Goal: Task Accomplishment & Management: Use online tool/utility

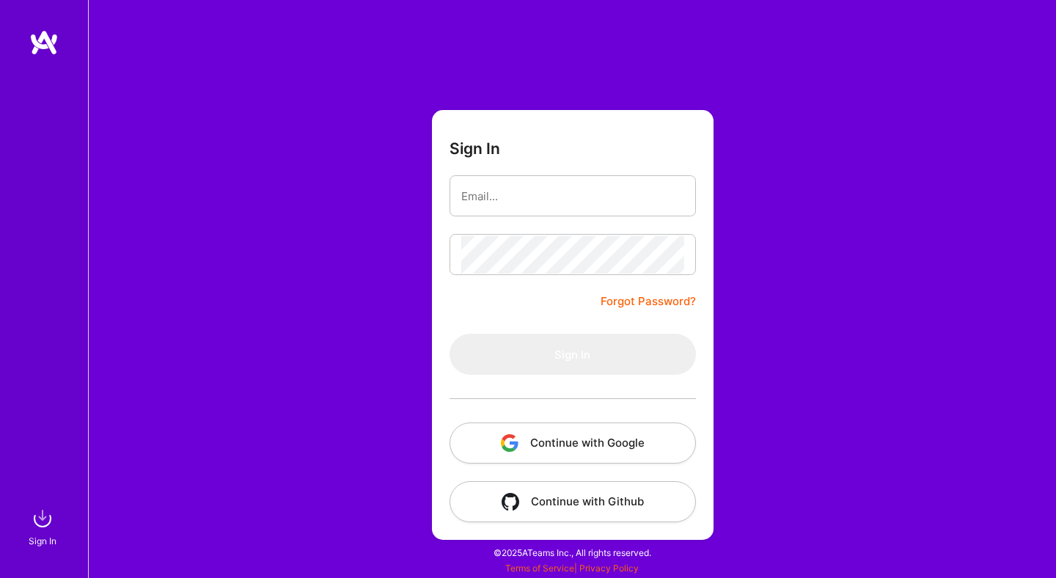
click at [620, 444] on button "Continue with Google" at bounding box center [573, 442] width 246 height 41
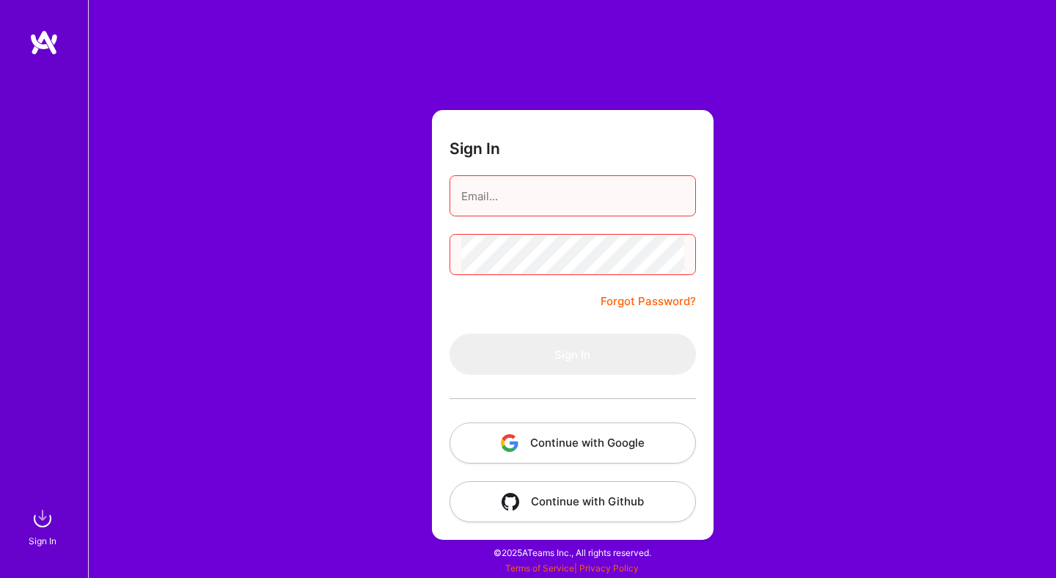
click at [869, 21] on div "Sign In Forgot Password? Sign In Continue with Google Continue with Github" at bounding box center [572, 289] width 968 height 578
type input "carolinadellacorte@gmail.com"
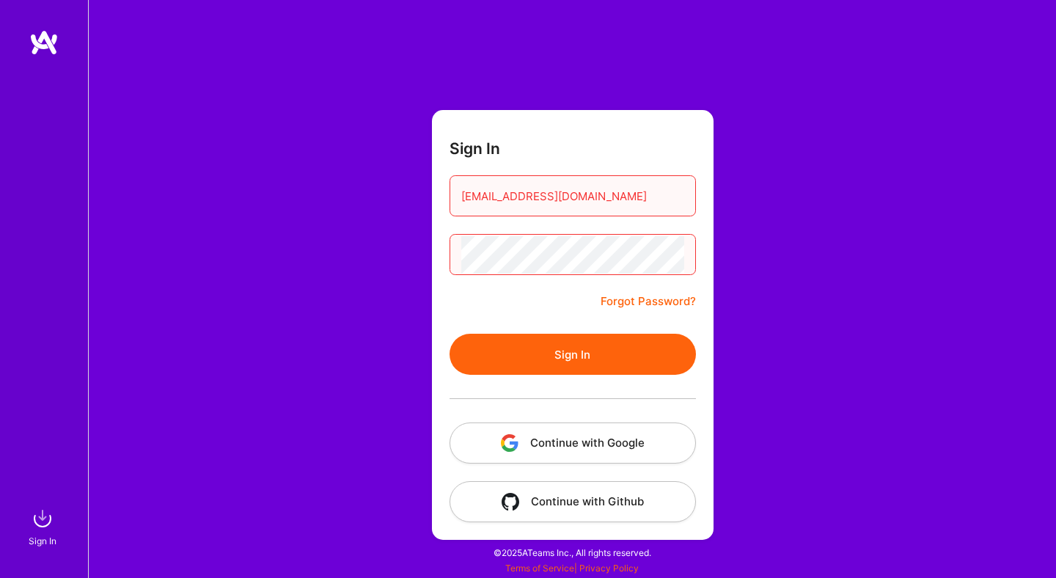
click at [450, 334] on button "Sign In" at bounding box center [573, 354] width 246 height 41
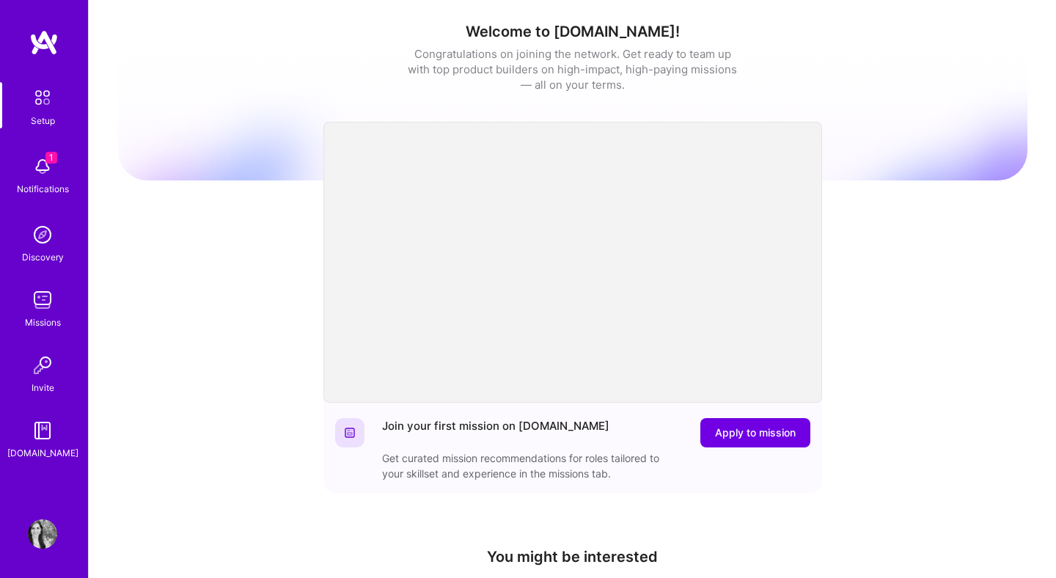
click at [40, 178] on img at bounding box center [42, 166] width 29 height 29
click at [41, 295] on img at bounding box center [42, 299] width 29 height 29
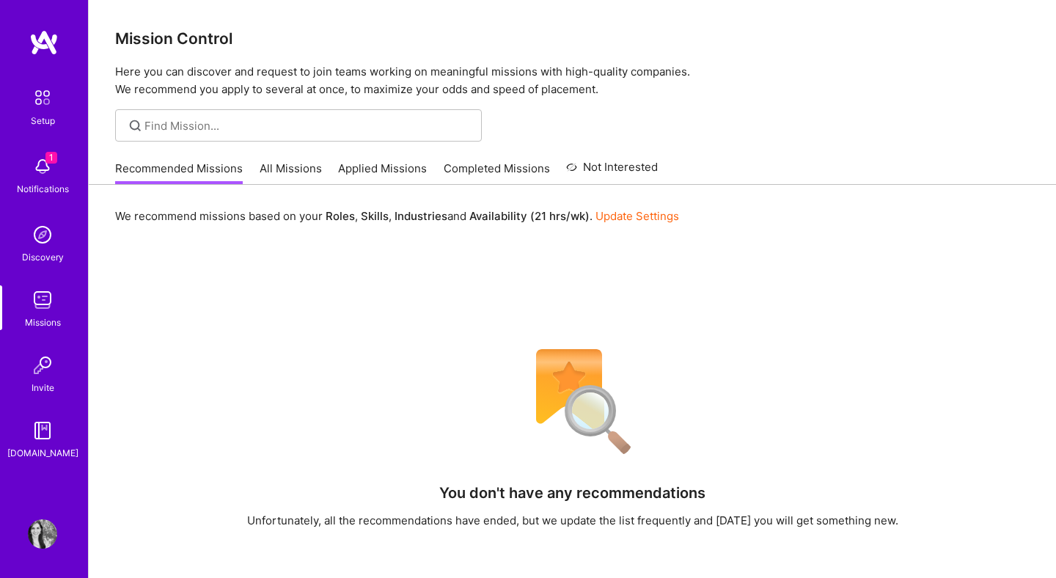
click at [373, 169] on link "Applied Missions" at bounding box center [382, 173] width 89 height 24
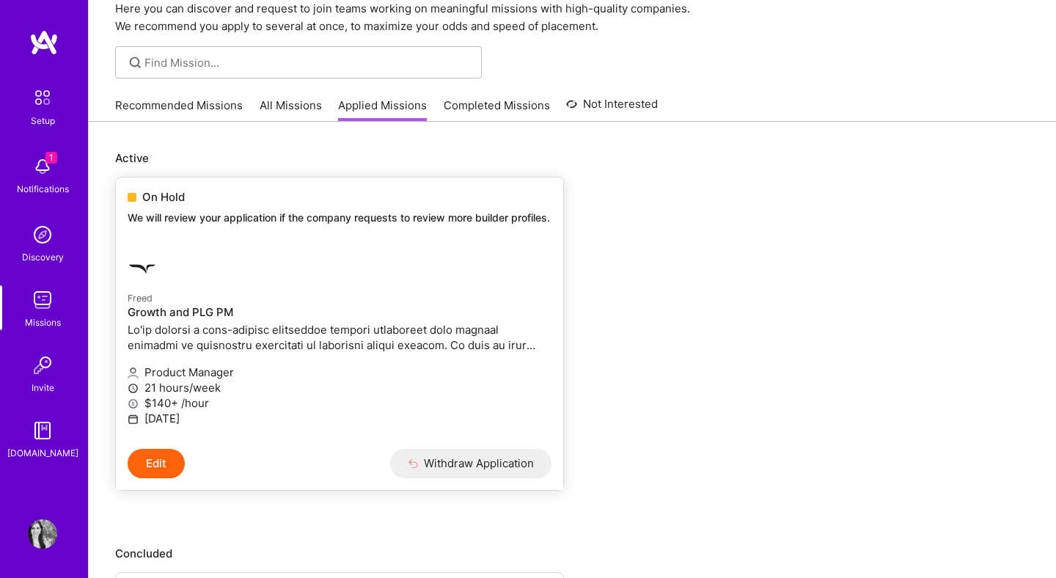
scroll to position [64, 0]
click at [301, 109] on link "All Missions" at bounding box center [291, 109] width 62 height 24
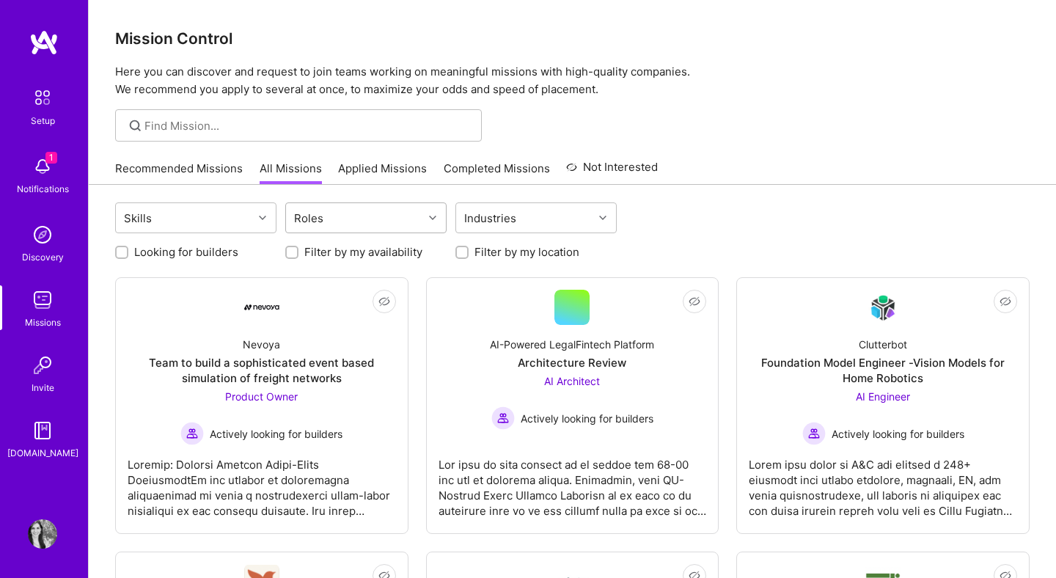
click at [416, 224] on div "Roles" at bounding box center [354, 217] width 137 height 29
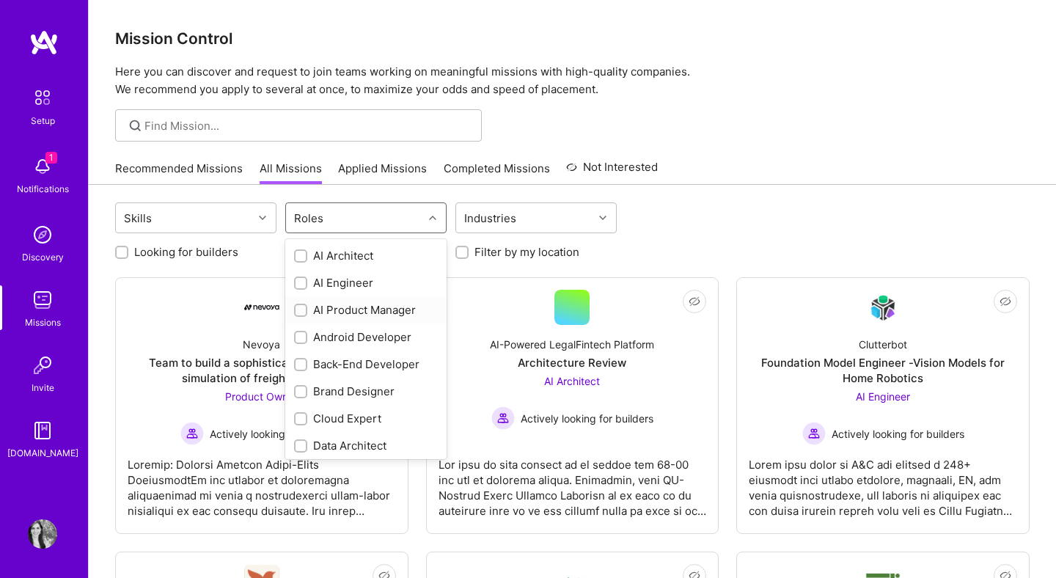
click at [303, 313] on input "checkbox" at bounding box center [302, 311] width 10 height 10
checkbox input "true"
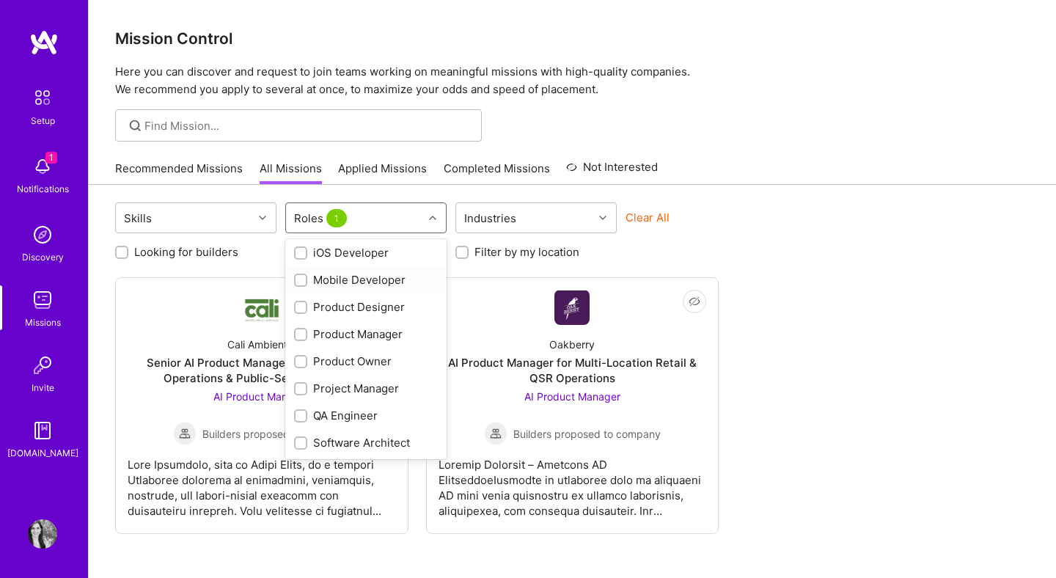
scroll to position [439, 0]
click at [304, 333] on input "checkbox" at bounding box center [302, 333] width 10 height 10
checkbox input "true"
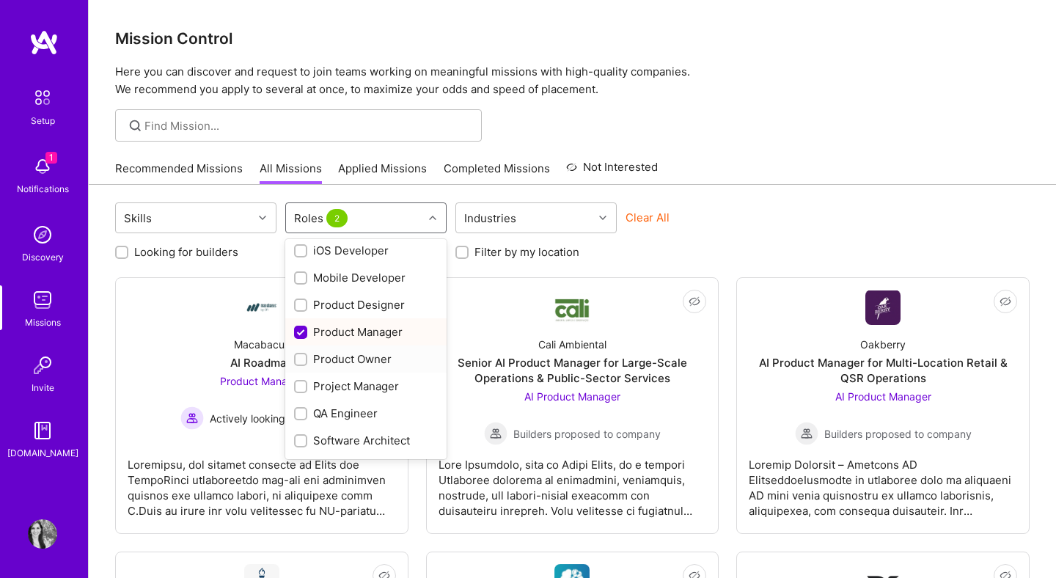
click at [302, 364] on div at bounding box center [300, 359] width 13 height 13
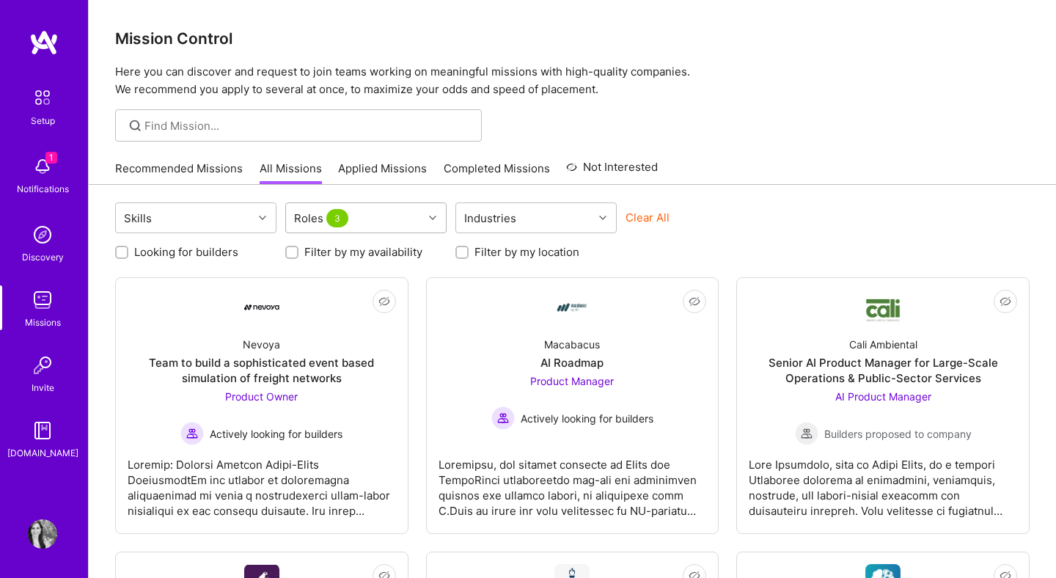
click at [373, 221] on div "Roles 3" at bounding box center [354, 217] width 137 height 29
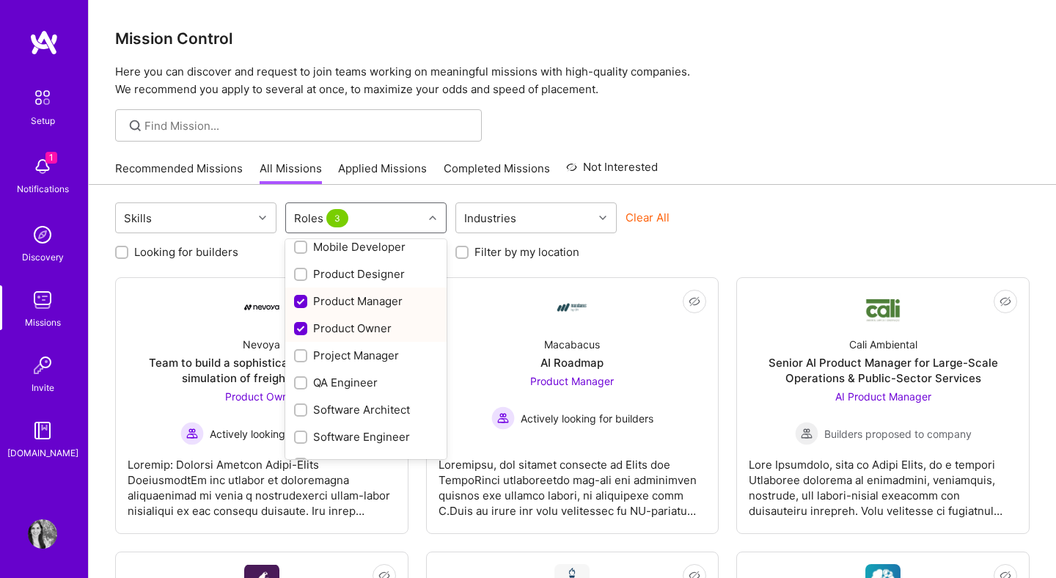
scroll to position [491, 0]
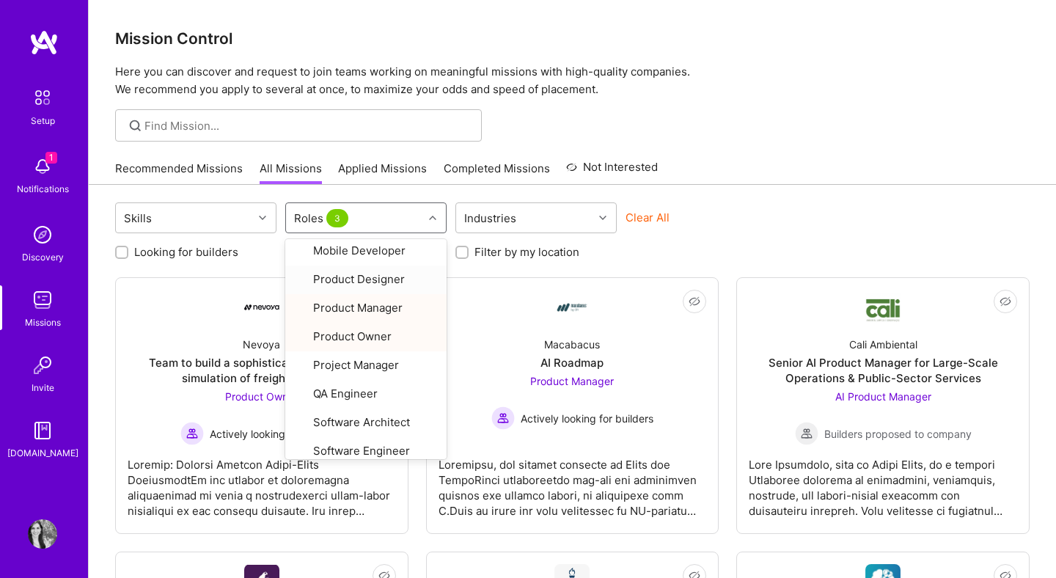
click at [718, 232] on div "Clear All" at bounding box center [706, 223] width 161 height 27
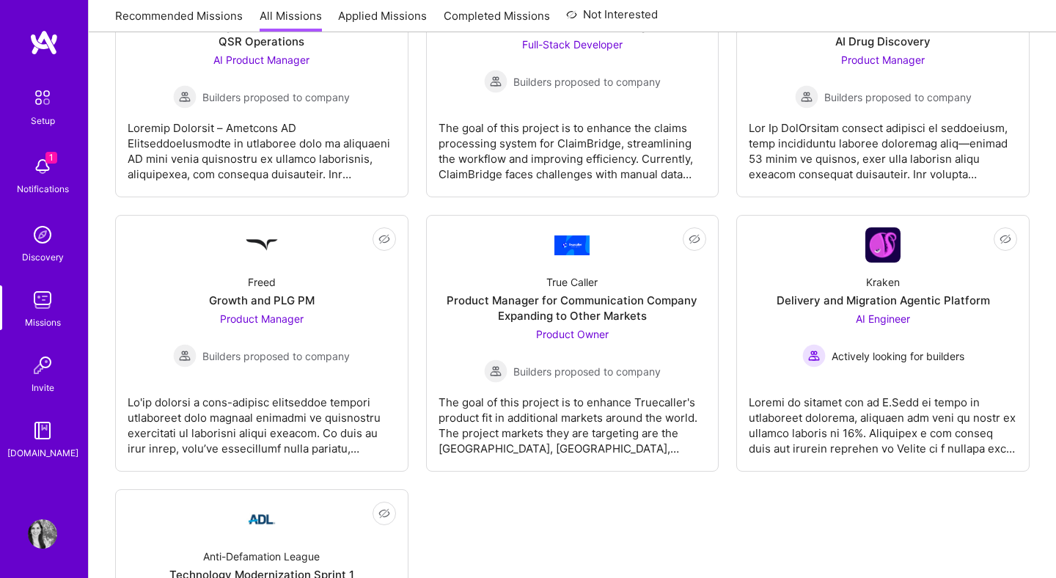
scroll to position [569, 0]
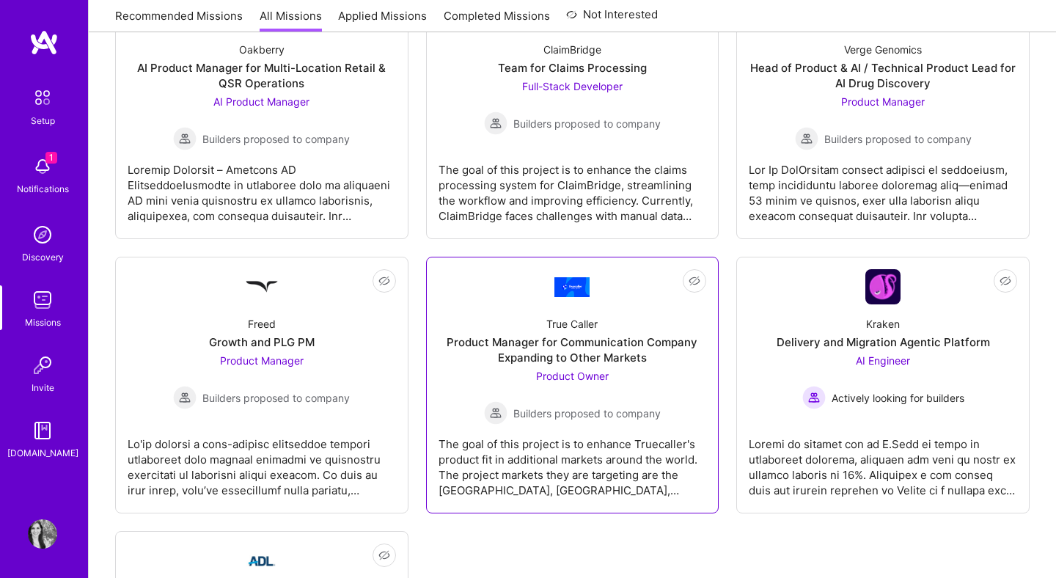
click at [575, 314] on div "True Caller Product Manager for Communication Company Expanding to Other Market…" at bounding box center [573, 364] width 268 height 120
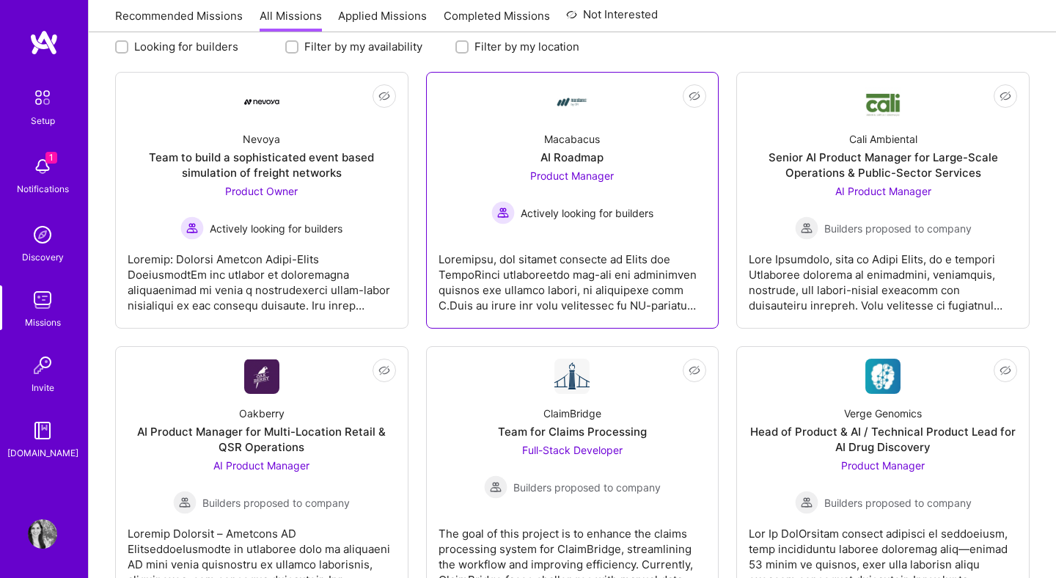
scroll to position [202, 0]
